Goal: Task Accomplishment & Management: Manage account settings

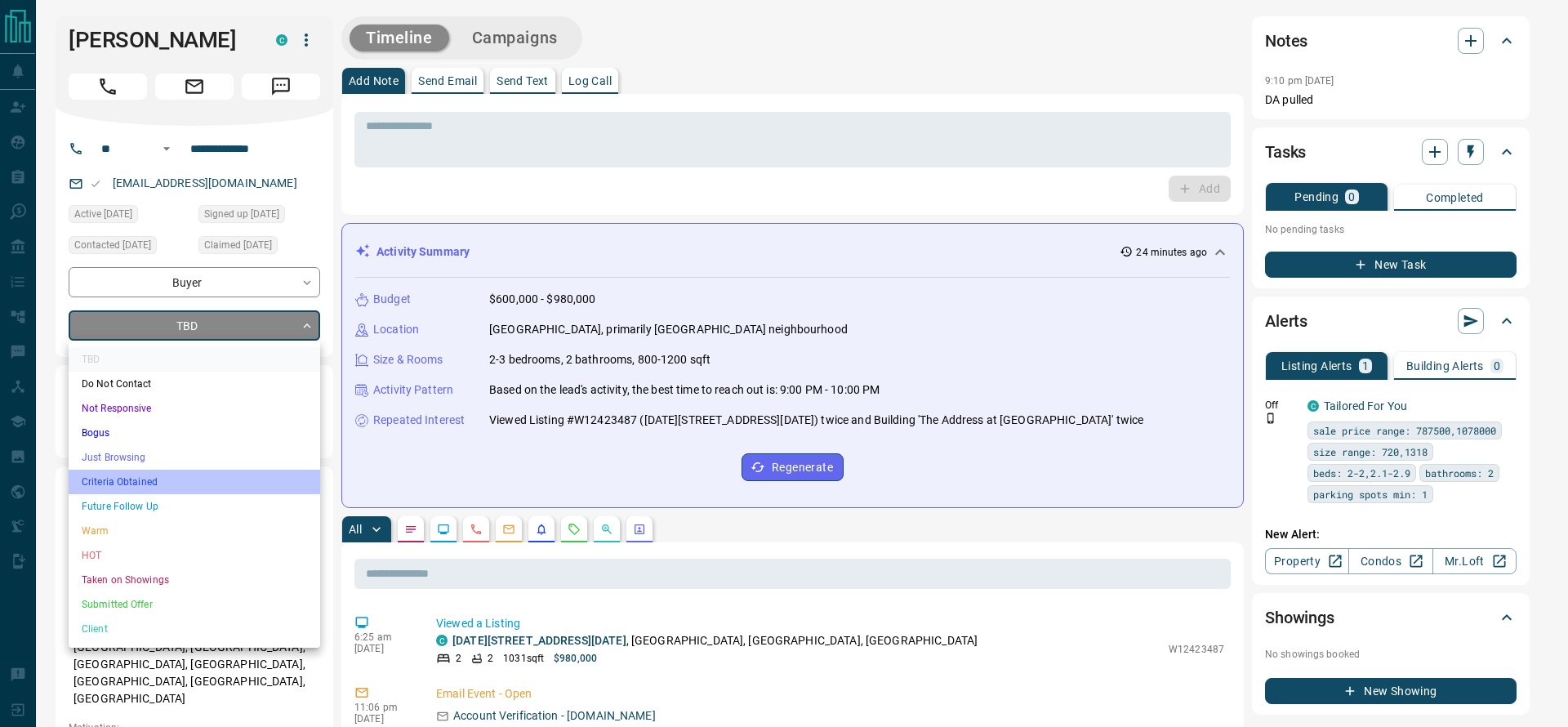
click at [181, 474] on li "Criteria Obtained" at bounding box center [193, 482] width 251 height 25
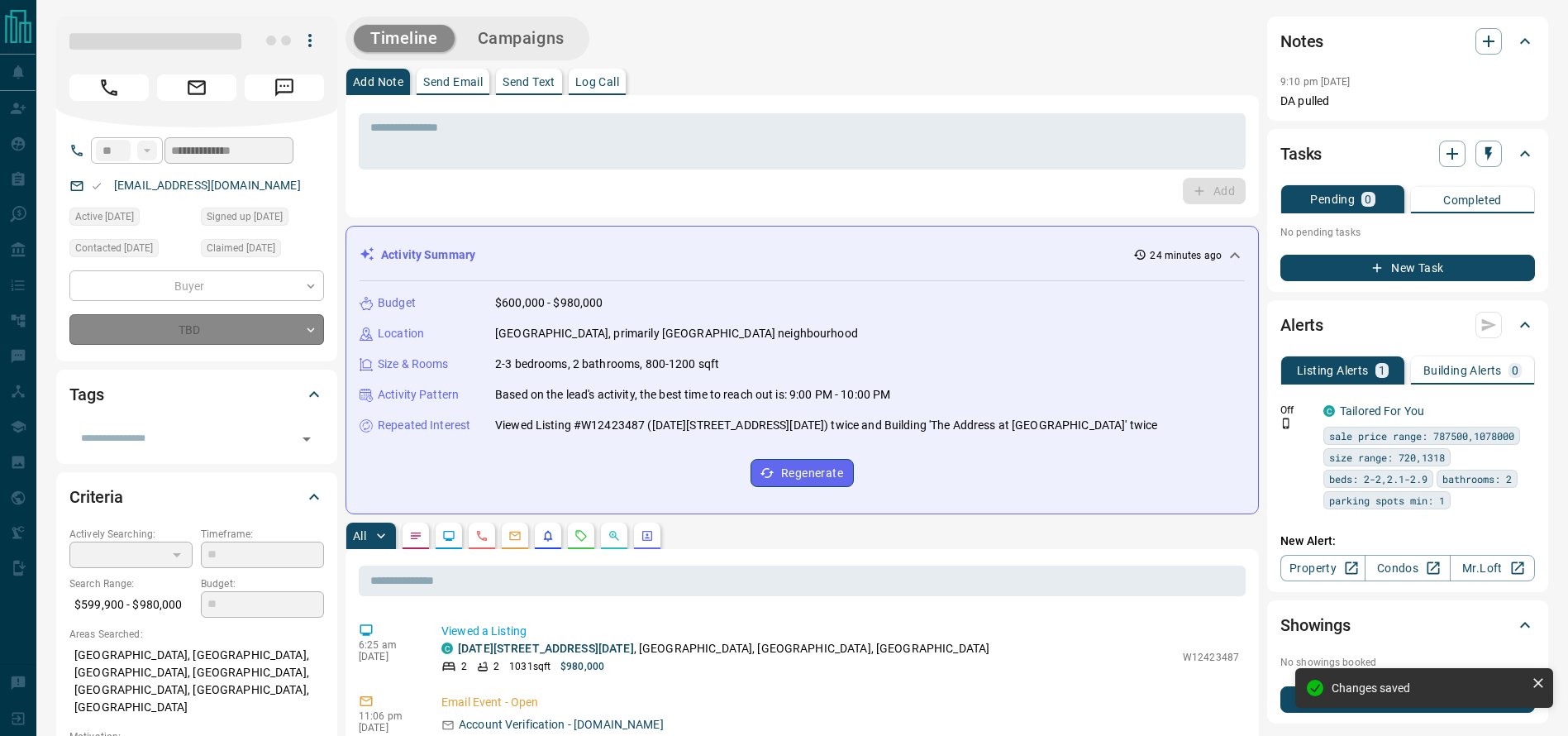
type input "*"
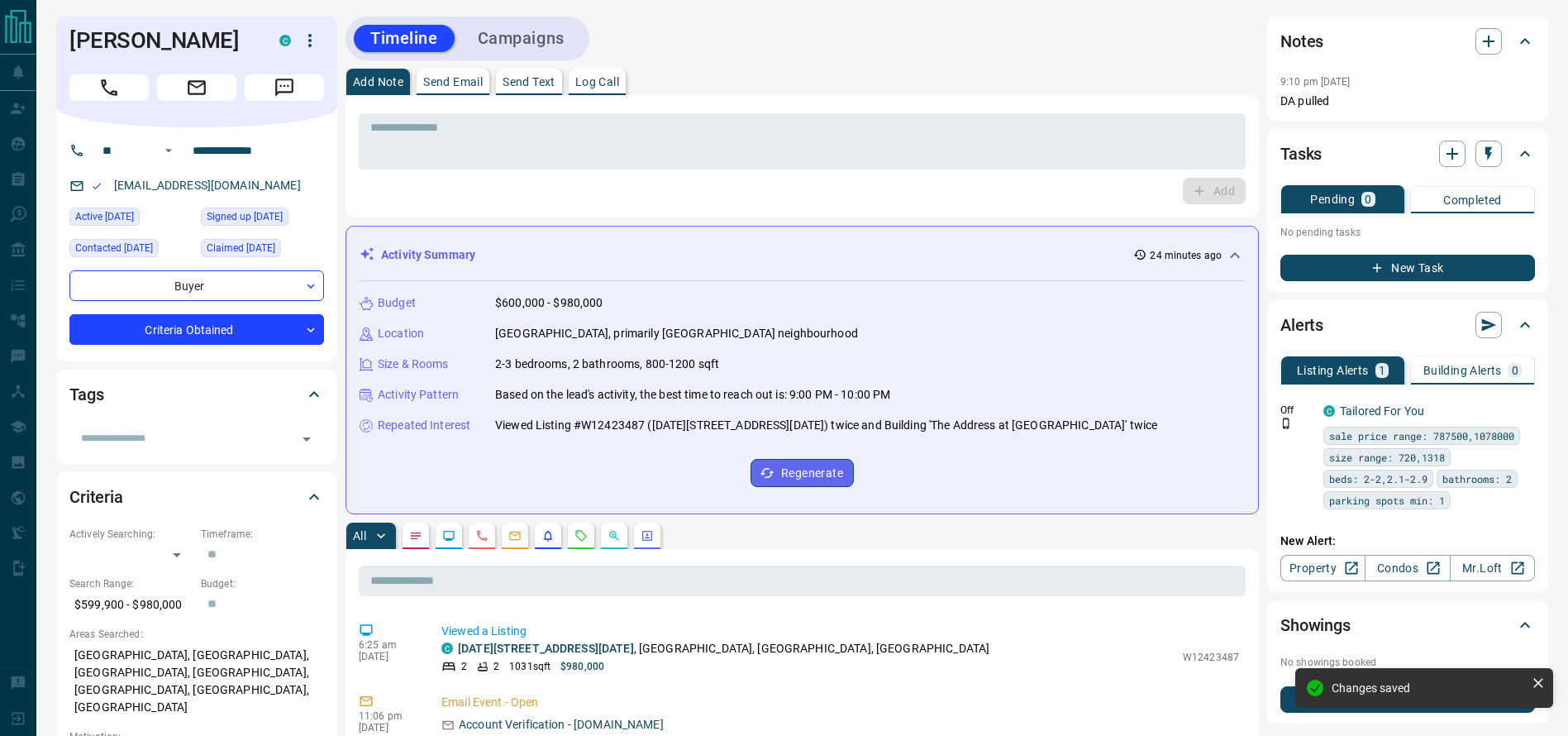
click at [121, 99] on div "[PERSON_NAME]" at bounding box center [197, 71] width 281 height 110
click at [114, 91] on icon "Call" at bounding box center [108, 87] width 16 height 16
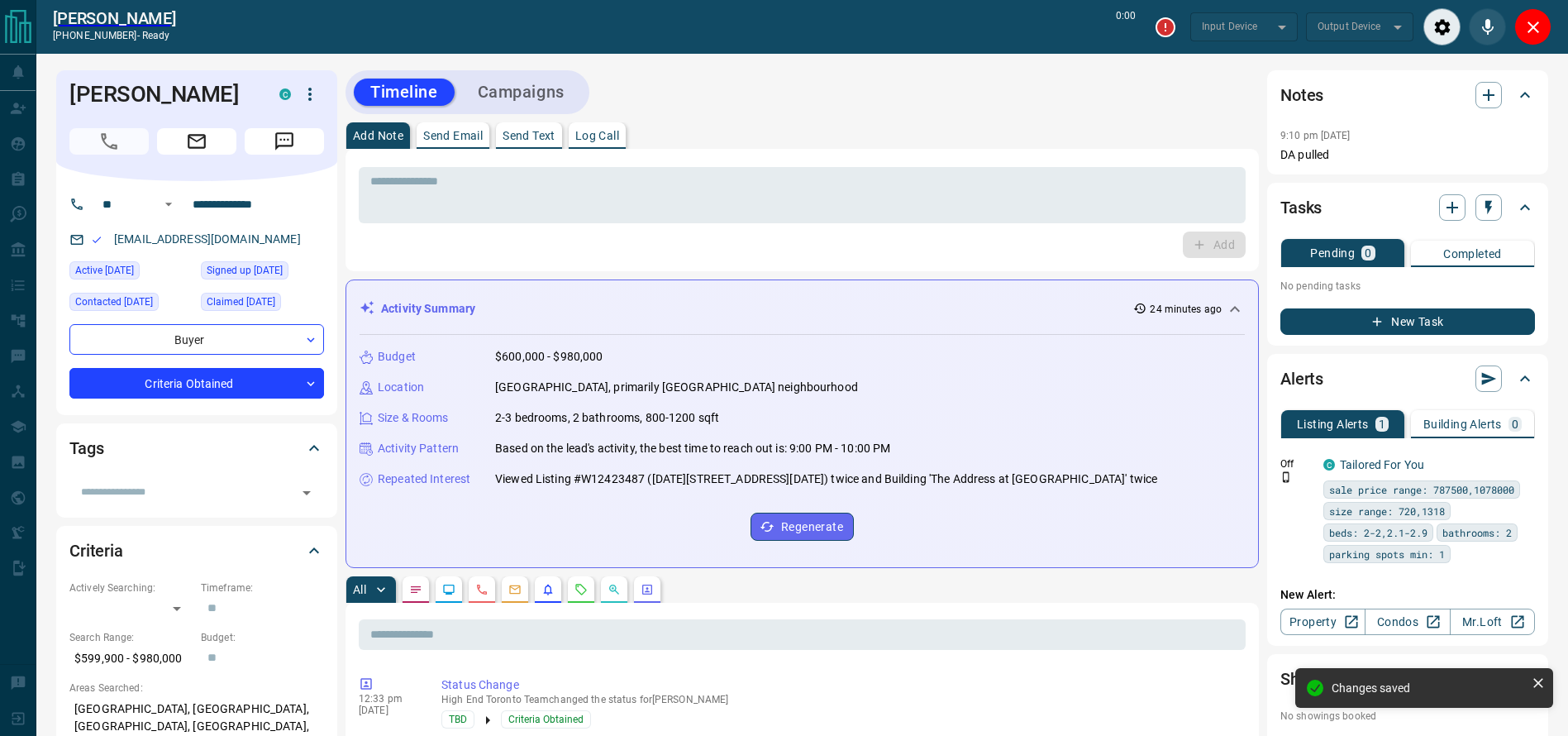
type input "*******"
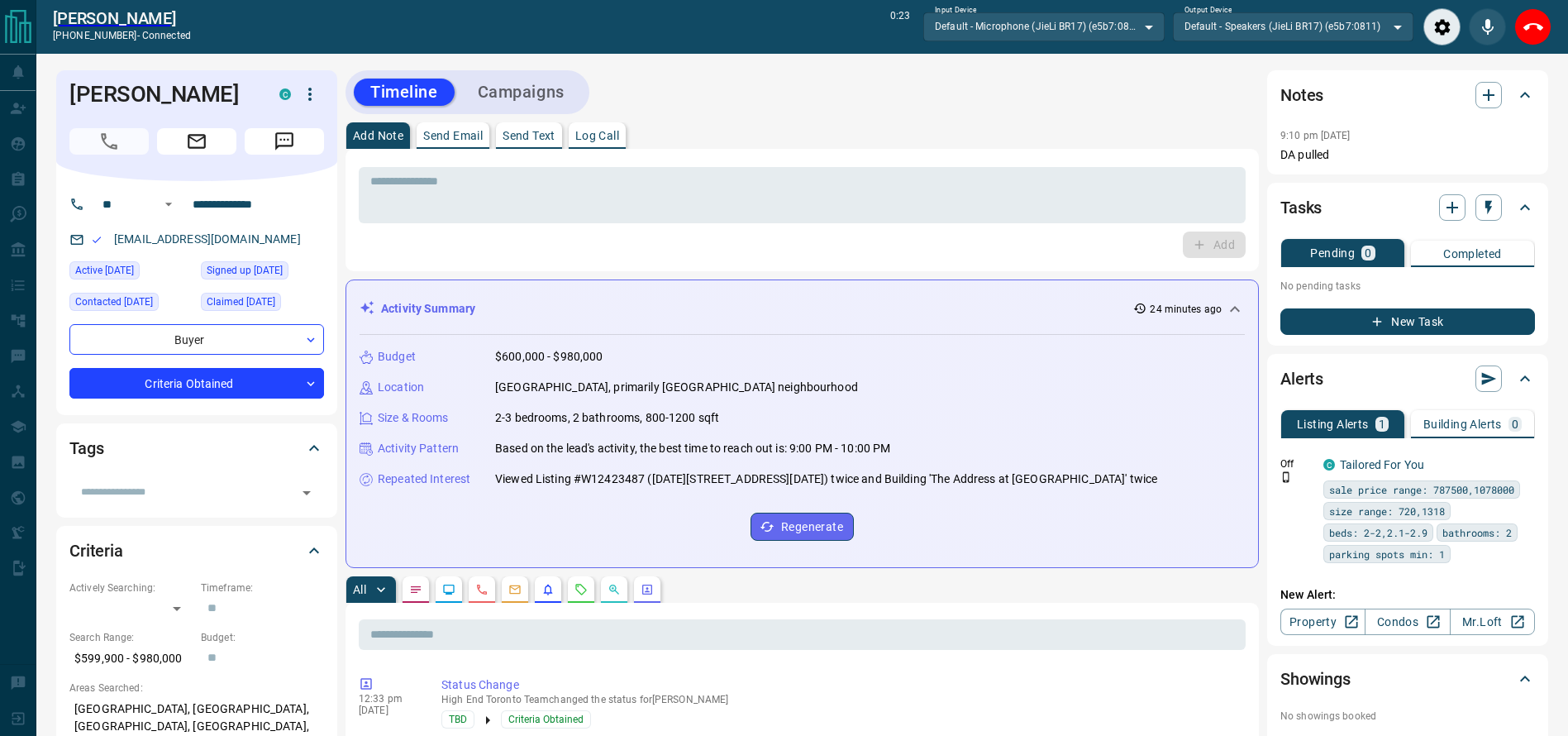
click at [882, 98] on div "Timeline Campaigns" at bounding box center [802, 92] width 914 height 44
click at [913, 110] on div "Timeline Campaigns" at bounding box center [802, 92] width 914 height 44
click at [1543, 38] on button "End Call" at bounding box center [1532, 27] width 37 height 37
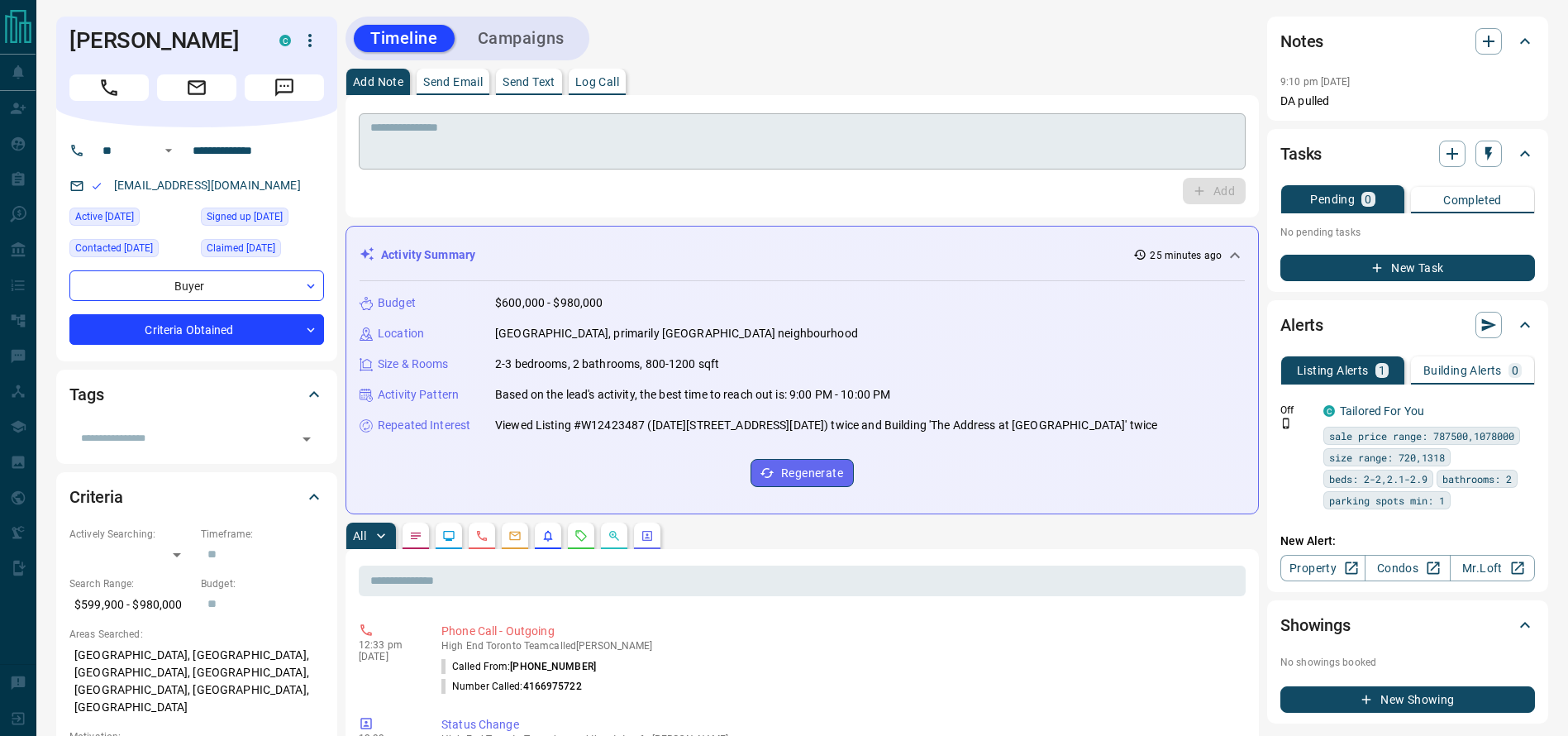
click at [551, 118] on div "* ​" at bounding box center [802, 141] width 887 height 57
